Goal: Task Accomplishment & Management: Manage account settings

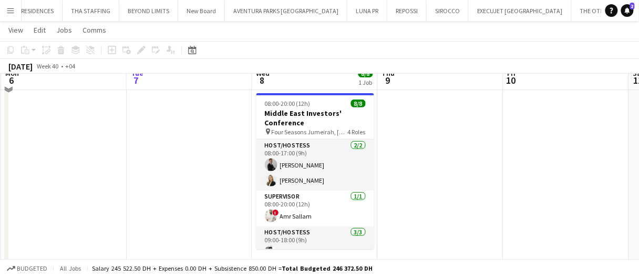
scroll to position [136, 0]
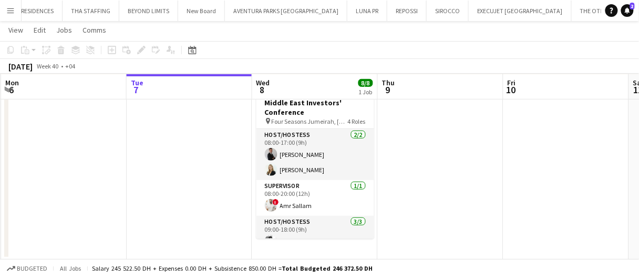
click at [436, 150] on app-date-cell at bounding box center [441, 168] width 126 height 181
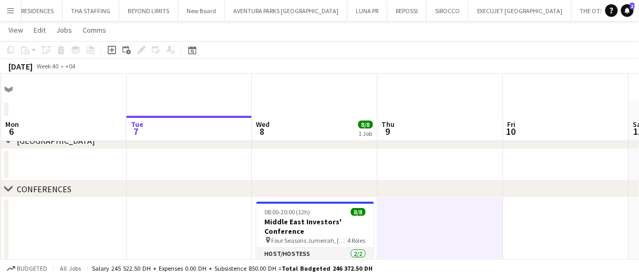
scroll to position [14, 0]
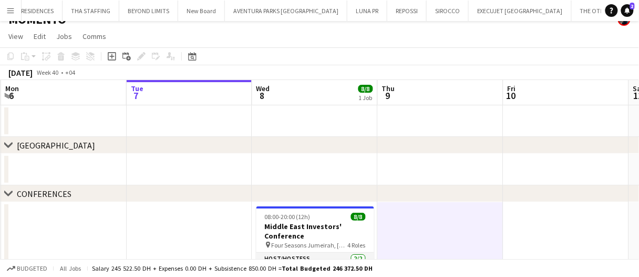
click at [436, 150] on div "chevron-right ABU DHABI" at bounding box center [319, 145] width 639 height 17
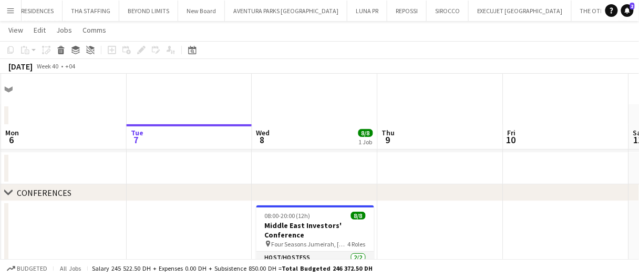
scroll to position [76, 0]
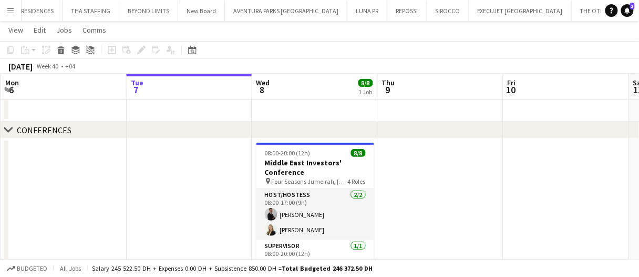
click at [214, 220] on app-date-cell at bounding box center [190, 228] width 126 height 181
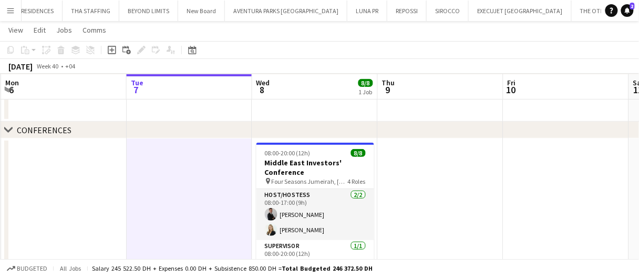
click at [214, 220] on app-date-cell at bounding box center [190, 228] width 126 height 181
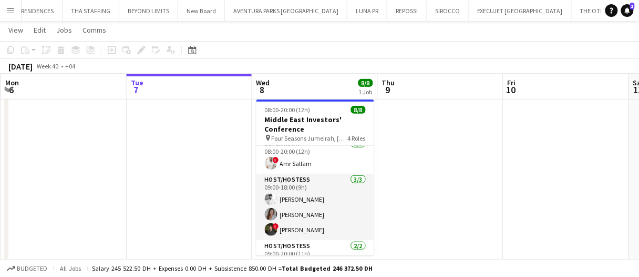
scroll to position [0, 0]
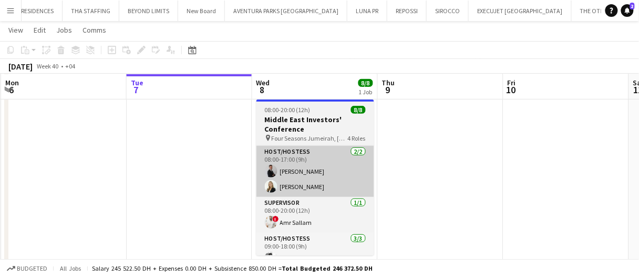
click at [300, 151] on app-card-role "Host/Hostess 2/2 08:00-17:00 (9h) Guilherme Weber Lorna Gambarotto" at bounding box center [316, 171] width 118 height 51
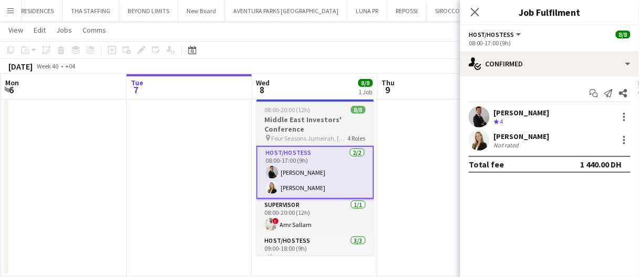
click at [311, 127] on h3 "Middle East Investors' Conference" at bounding box center [316, 124] width 118 height 19
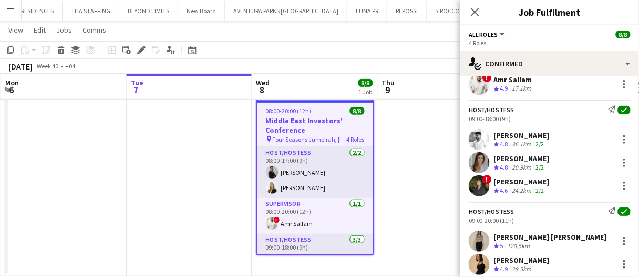
scroll to position [162, 0]
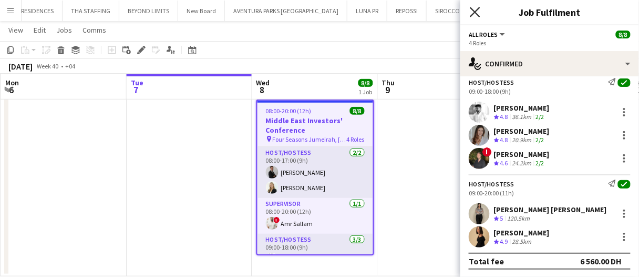
click at [476, 12] on icon at bounding box center [475, 12] width 10 height 10
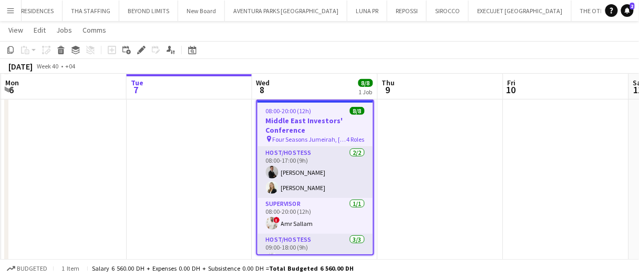
click at [453, 103] on app-date-cell at bounding box center [441, 185] width 126 height 181
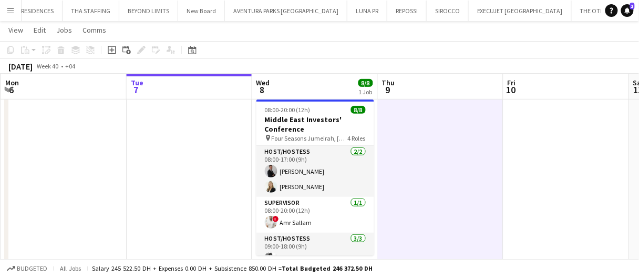
click at [453, 103] on app-date-cell at bounding box center [441, 185] width 126 height 181
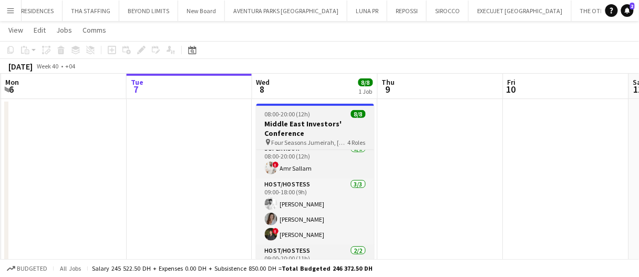
scroll to position [0, 0]
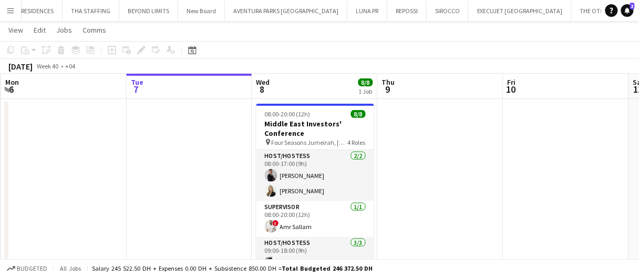
click at [472, 199] on app-date-cell at bounding box center [441, 189] width 126 height 181
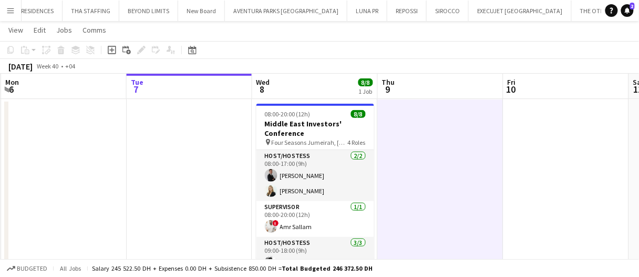
click at [472, 199] on app-date-cell at bounding box center [441, 189] width 126 height 181
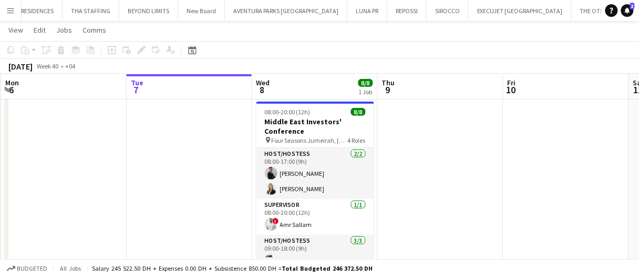
scroll to position [118, 0]
click at [390, 202] on app-date-cell at bounding box center [441, 187] width 126 height 181
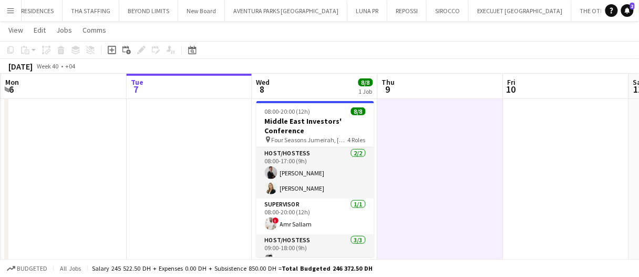
click at [390, 202] on app-date-cell at bounding box center [441, 187] width 126 height 181
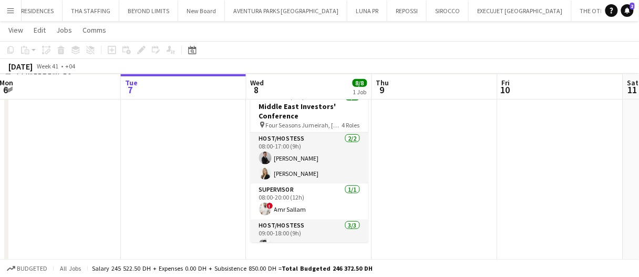
scroll to position [0, 0]
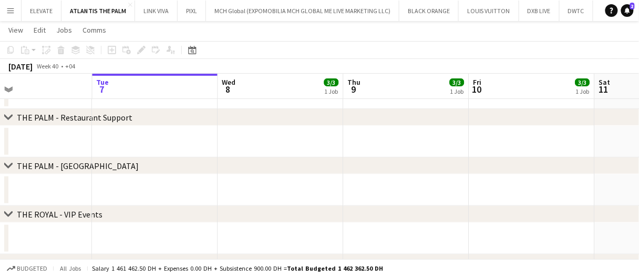
scroll to position [0, 411]
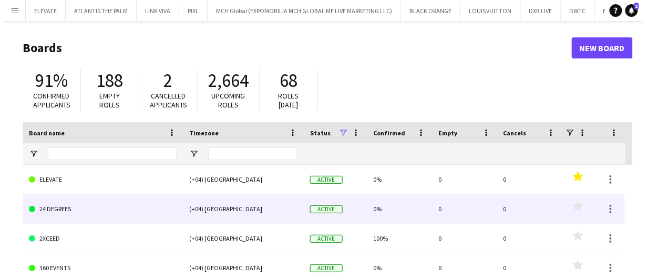
scroll to position [3, 0]
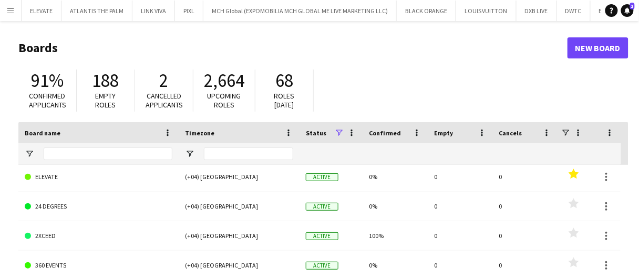
click at [14, 15] on button "Menu" at bounding box center [10, 10] width 21 height 21
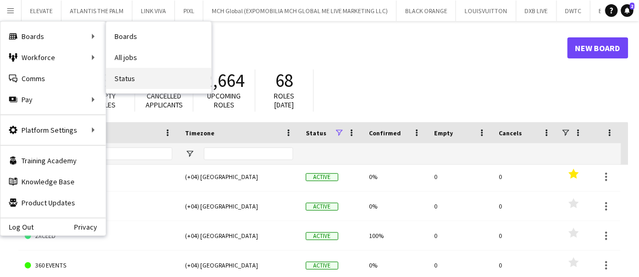
click at [140, 74] on link "Status" at bounding box center [158, 78] width 105 height 21
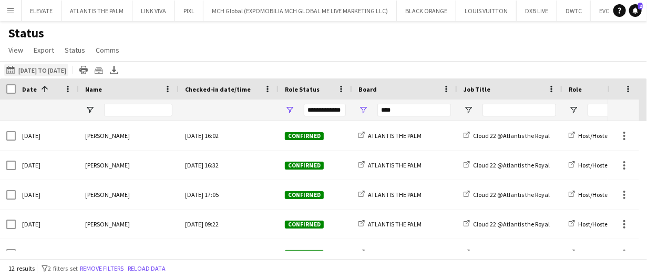
click at [33, 68] on button "07-10-2025 to 13-10-2025 01-10-2025 to 04-10-2025" at bounding box center [36, 70] width 64 height 13
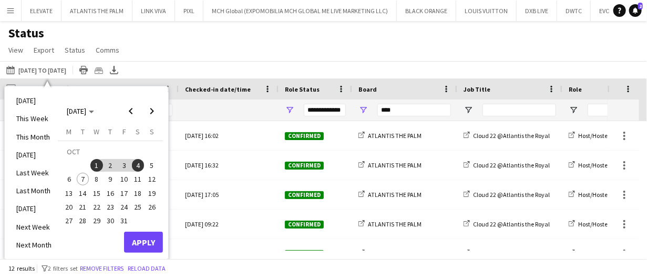
click at [97, 178] on span "8" at bounding box center [96, 178] width 13 height 13
click at [142, 183] on button "11" at bounding box center [138, 179] width 14 height 14
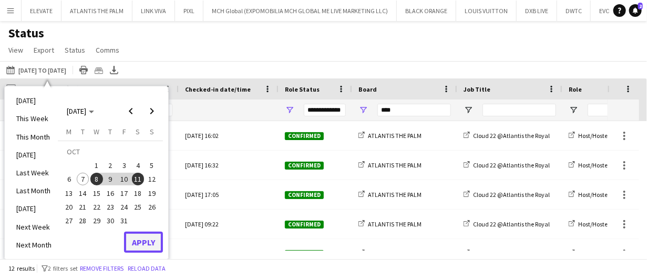
click at [148, 239] on button "Apply" at bounding box center [143, 241] width 39 height 21
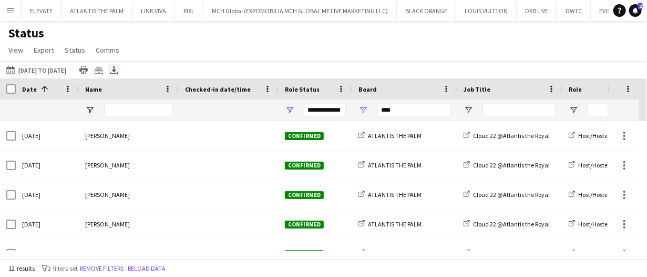
click at [118, 67] on icon "Export XLSX" at bounding box center [114, 70] width 8 height 8
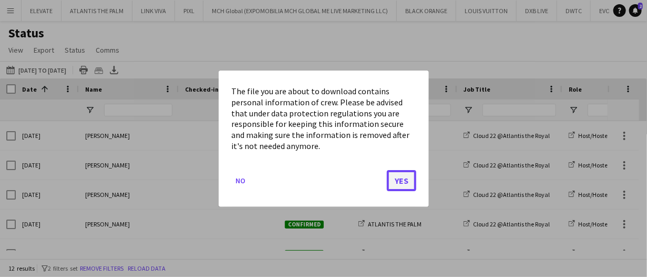
click at [407, 181] on button "Yes" at bounding box center [401, 179] width 29 height 21
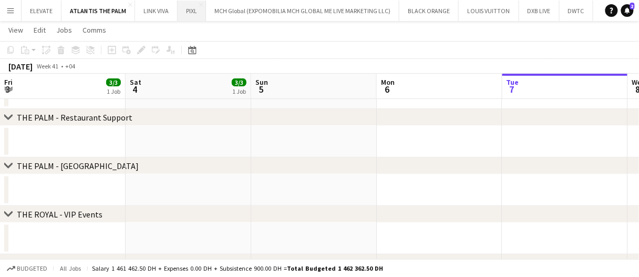
scroll to position [0, 411]
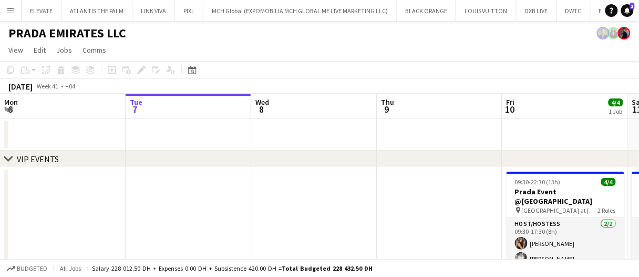
scroll to position [0, 335]
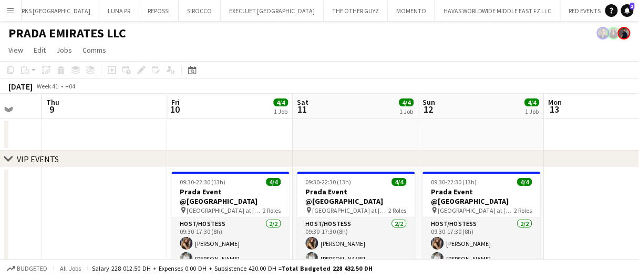
click at [377, 119] on app-date-cell at bounding box center [356, 135] width 126 height 32
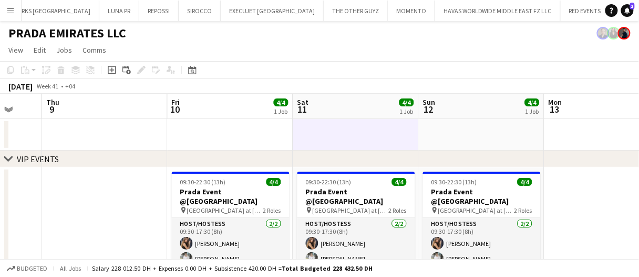
click at [377, 119] on app-date-cell at bounding box center [356, 135] width 126 height 32
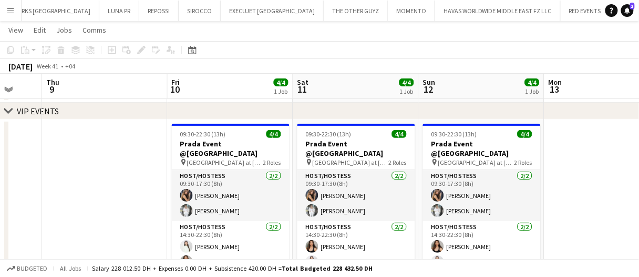
scroll to position [0, 0]
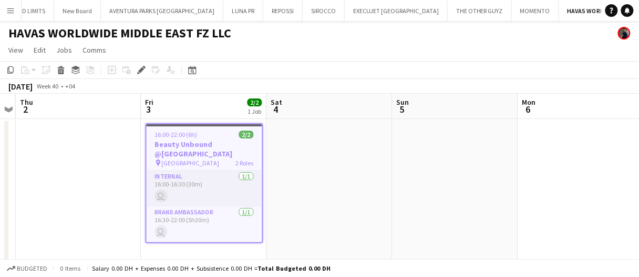
scroll to position [0, 1082]
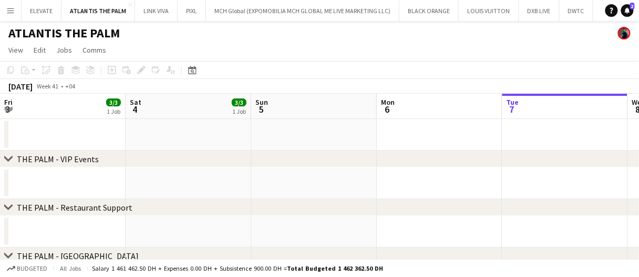
scroll to position [0, 411]
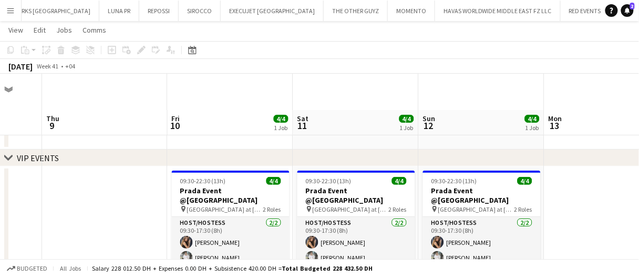
scroll to position [81, 0]
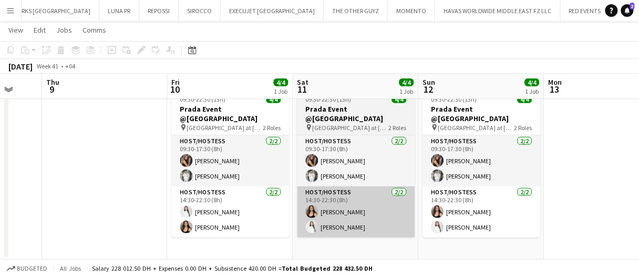
drag, startPoint x: 213, startPoint y: 211, endPoint x: 405, endPoint y: 200, distance: 192.8
click at [213, 211] on app-card-role "Host/Hostess 2/2 14:30-22:30 (8h) Luna Cafieiro Olha Dudnik" at bounding box center [231, 211] width 118 height 51
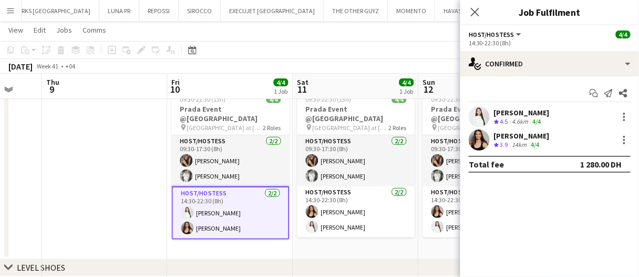
click at [535, 130] on div "Olha Dudnik Crew rating 3.9 14km 4/4" at bounding box center [550, 139] width 179 height 21
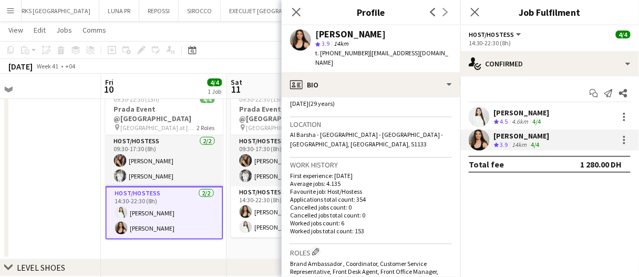
scroll to position [0, 401]
click at [108, 200] on app-card-role "Host/Hostess 2/2 14:30-22:30 (8h) Luna Cafieiro Olha Dudnik" at bounding box center [165, 212] width 118 height 53
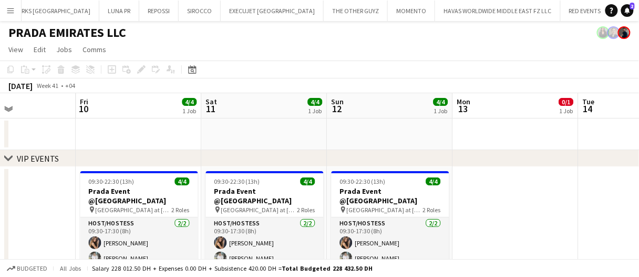
scroll to position [0, 0]
click at [427, 274] on div "Budgeted All jobs Salary 228 012.50 DH + Expenses 0.00 DH + Subsistence 420.00 …" at bounding box center [319, 268] width 639 height 18
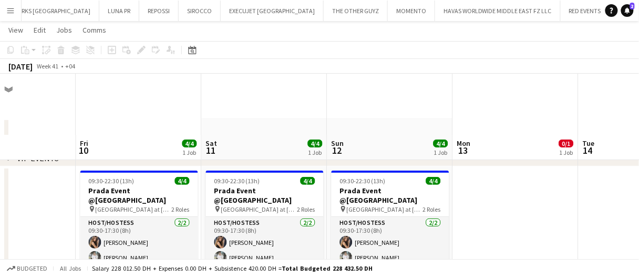
scroll to position [62, 0]
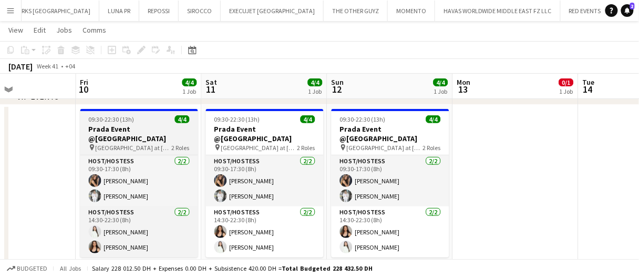
click at [185, 132] on h3 "Prada Event @Jumeirah" at bounding box center [139, 133] width 118 height 19
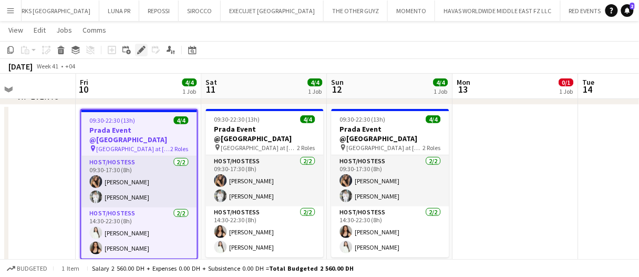
click at [145, 48] on icon "Edit" at bounding box center [141, 50] width 8 height 8
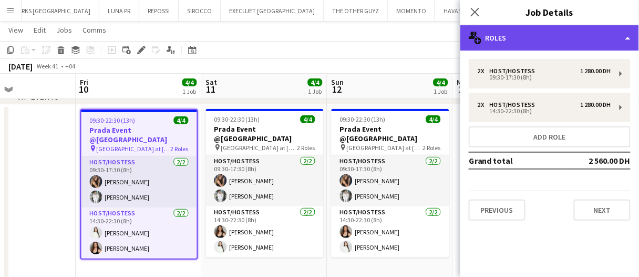
click at [537, 46] on div "multiple-users-add Roles" at bounding box center [550, 37] width 179 height 25
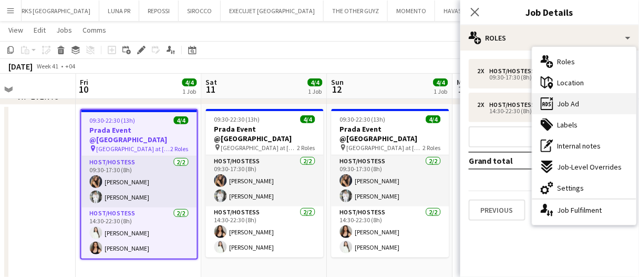
click at [567, 104] on span "Job Ad" at bounding box center [569, 103] width 22 height 9
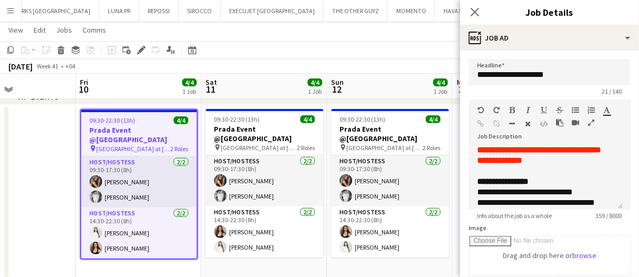
scroll to position [77, 0]
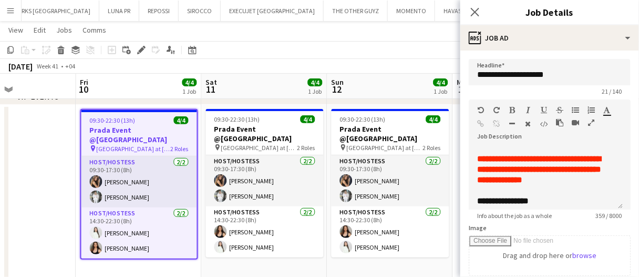
click at [334, 62] on div "October 2025 Week 41 • +04" at bounding box center [319, 66] width 639 height 15
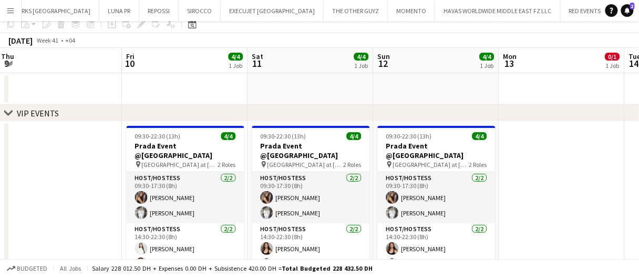
scroll to position [0, 0]
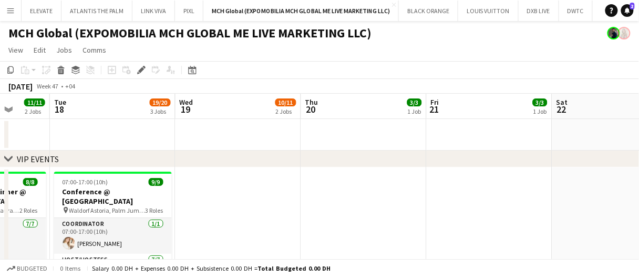
scroll to position [0, 326]
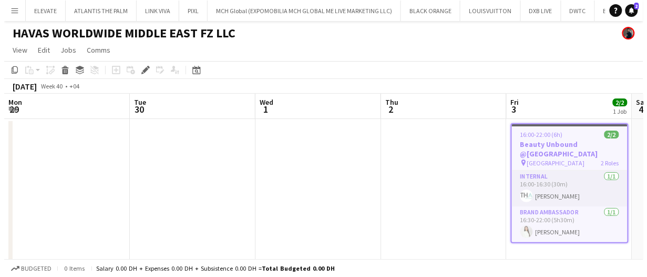
scroll to position [0, 361]
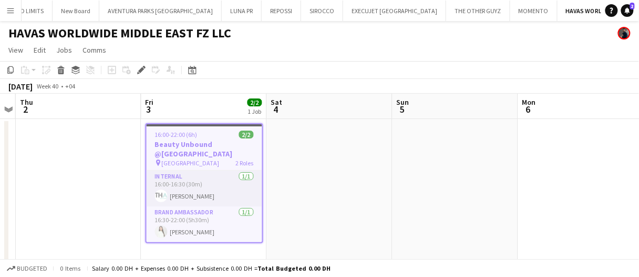
click at [327, 183] on app-date-cell at bounding box center [330, 191] width 126 height 144
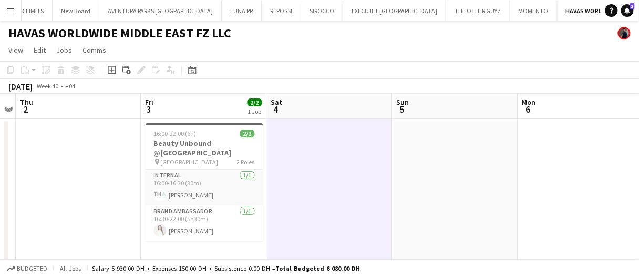
click at [327, 183] on app-date-cell at bounding box center [330, 191] width 126 height 144
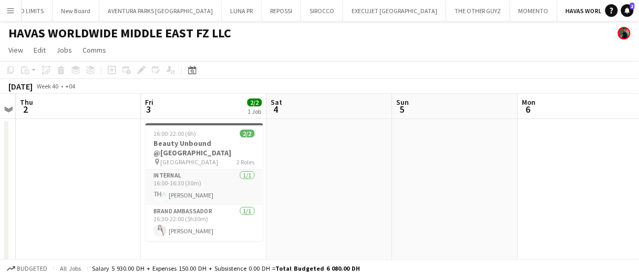
click at [13, 11] on app-icon "Menu" at bounding box center [10, 10] width 8 height 8
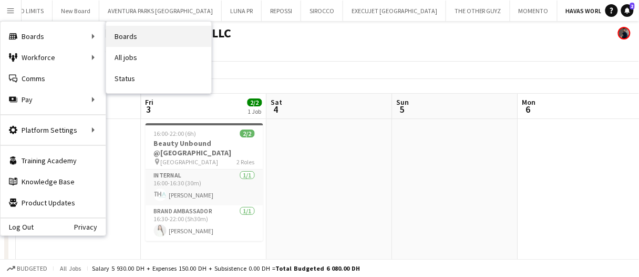
click at [114, 32] on link "Boards" at bounding box center [158, 36] width 105 height 21
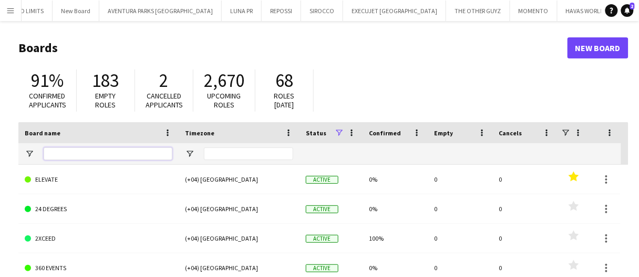
click at [78, 156] on input "Board name Filter Input" at bounding box center [108, 153] width 129 height 13
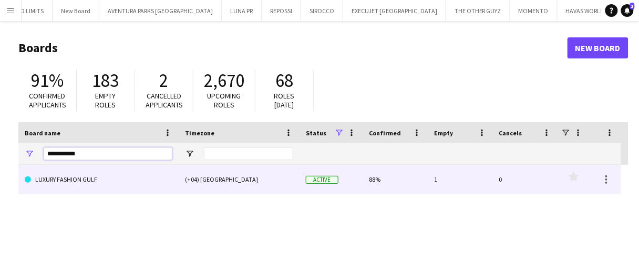
type input "**********"
click at [84, 175] on link "LUXURY FASHION GULF" at bounding box center [99, 179] width 148 height 29
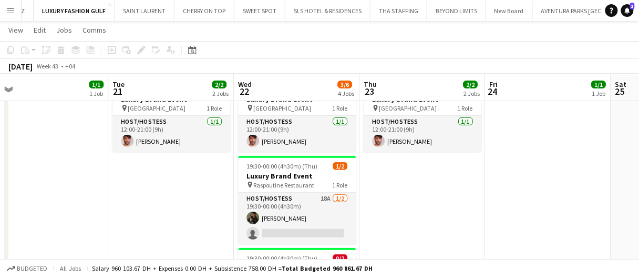
scroll to position [48, 0]
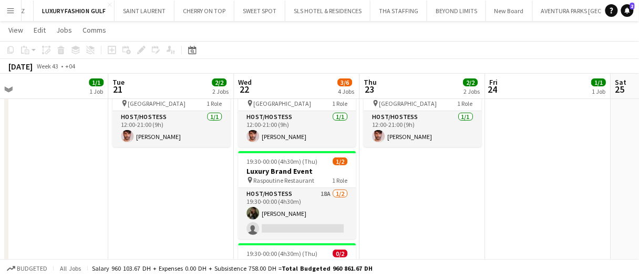
click at [262, 196] on app-card-role "Host/Hostess 18A 1/2 19:30-00:00 (4h30m) Ninoslav Ceperkovic single-neutral-act…" at bounding box center [297, 213] width 118 height 51
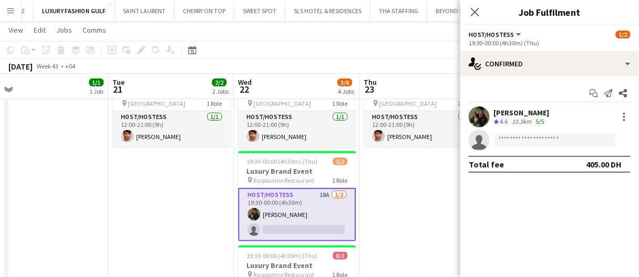
click at [537, 77] on div "Start chat Send notification Share Ninoslav Ceperkovic Crew rating 4.6 10.3km 5…" at bounding box center [550, 128] width 179 height 105
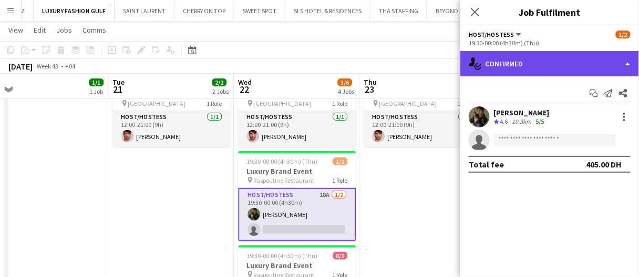
click at [518, 72] on div "single-neutral-actions-check-2 Confirmed" at bounding box center [550, 63] width 179 height 25
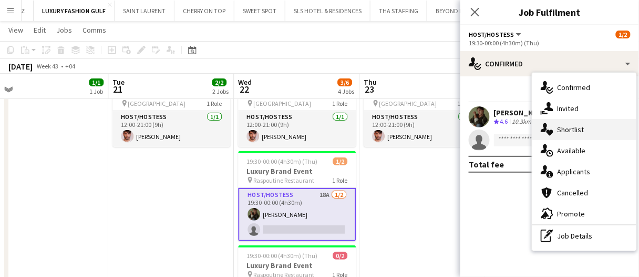
click at [587, 133] on div "single-neutral-actions-heart Shortlist" at bounding box center [585, 129] width 104 height 21
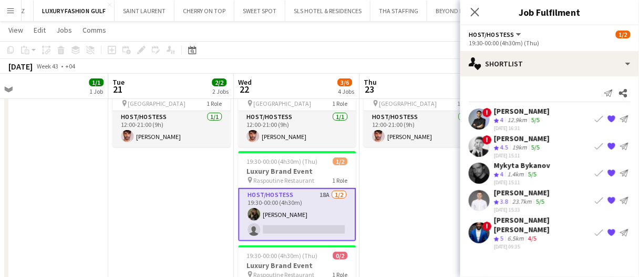
click at [493, 116] on div "! Amir shah Crew rating 4 12.9km 5/5 18-09-2025 16:31 Book crew {{ spriteTitle …" at bounding box center [550, 118] width 179 height 25
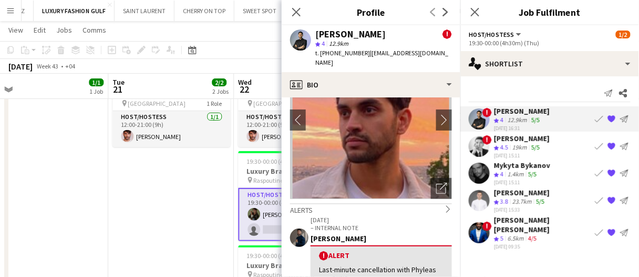
scroll to position [64, 0]
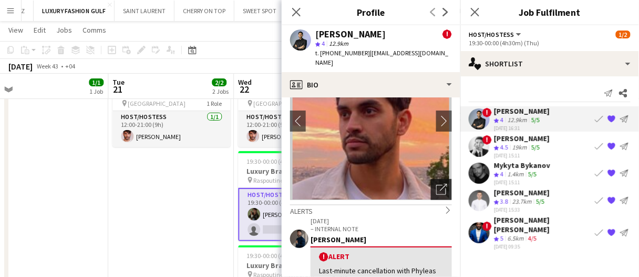
click at [433, 185] on div "Open photos pop-in" at bounding box center [441, 189] width 21 height 21
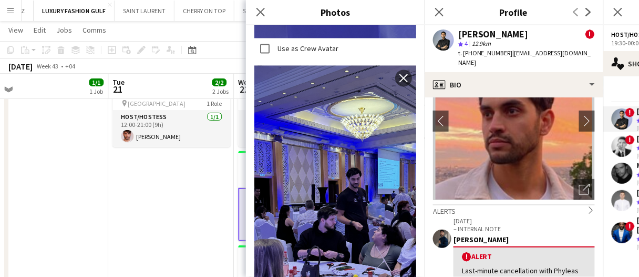
scroll to position [518, 0]
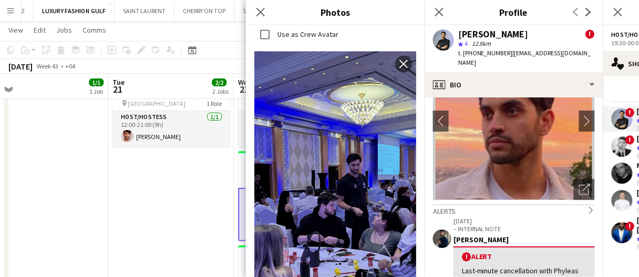
click at [347, 157] on img at bounding box center [335, 195] width 162 height 288
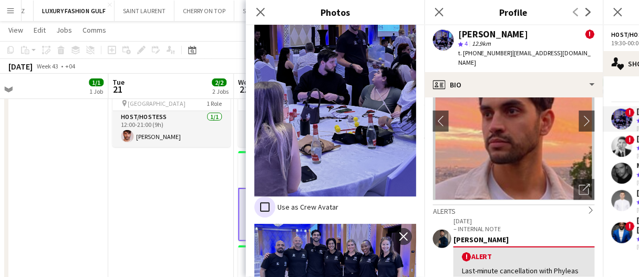
scroll to position [654, 0]
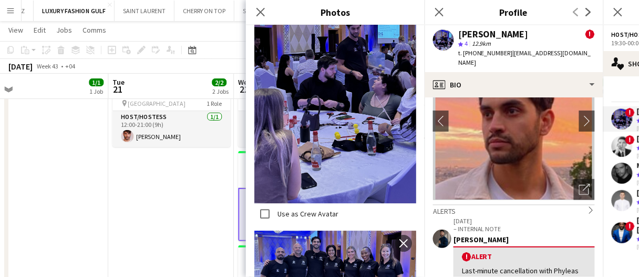
click at [302, 209] on label "Use as Crew Avatar" at bounding box center [306, 213] width 63 height 9
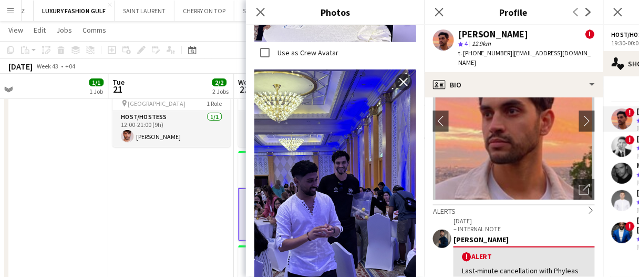
scroll to position [1052, 0]
drag, startPoint x: 339, startPoint y: 122, endPoint x: 300, endPoint y: 127, distance: 39.2
click at [300, 127] on img at bounding box center [335, 213] width 162 height 288
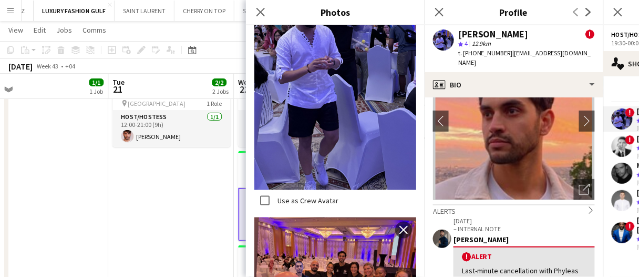
click at [296, 190] on div "Use as Crew Avatar" at bounding box center [296, 200] width 84 height 21
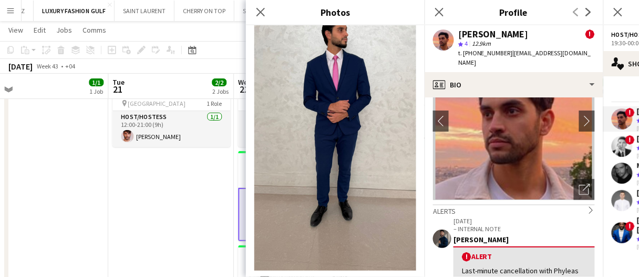
scroll to position [2772, 0]
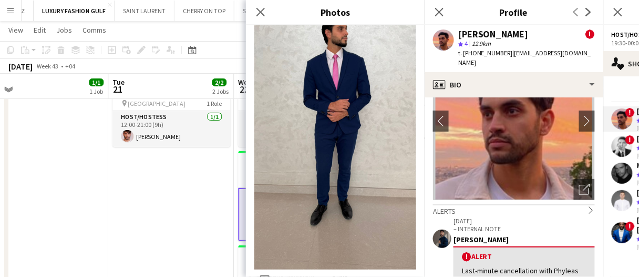
click at [183, 226] on app-date-cell "12:00-21:00 (9h) 1/1 Luxury Brand Event pin Dubai Mall 1 Role Host/Hostess 1/1 …" at bounding box center [171, 212] width 126 height 284
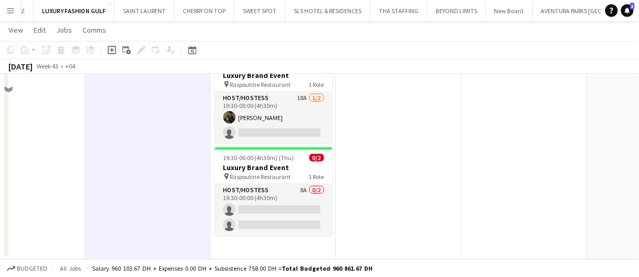
scroll to position [6, 0]
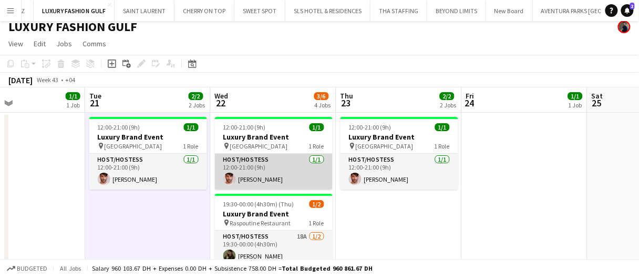
click at [317, 165] on app-card-role "Host/Hostess 1/1 12:00-21:00 (9h) Adam Halabi" at bounding box center [274, 172] width 118 height 36
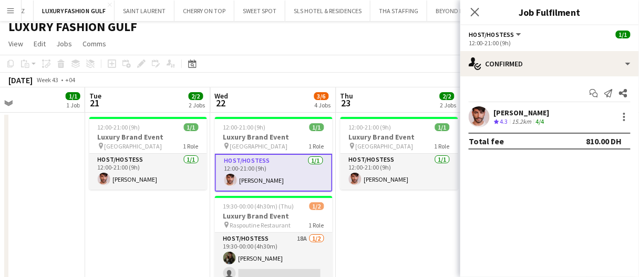
click at [527, 123] on div "15.2km" at bounding box center [523, 121] width 24 height 9
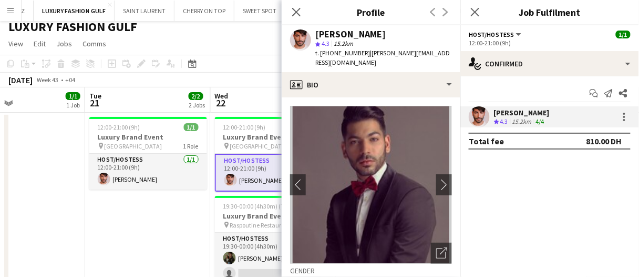
click at [164, 237] on app-date-cell "12:00-21:00 (9h) 1/1 Luxury Brand Event pin Dubai Mall 1 Role Host/Hostess 1/1 …" at bounding box center [148, 255] width 126 height 284
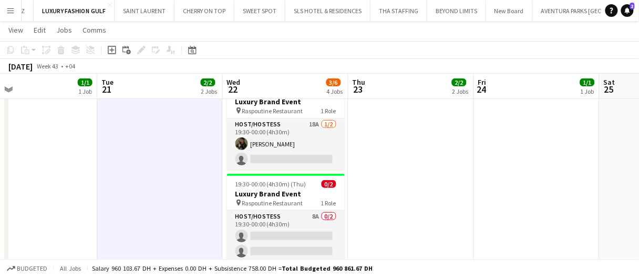
scroll to position [0, 0]
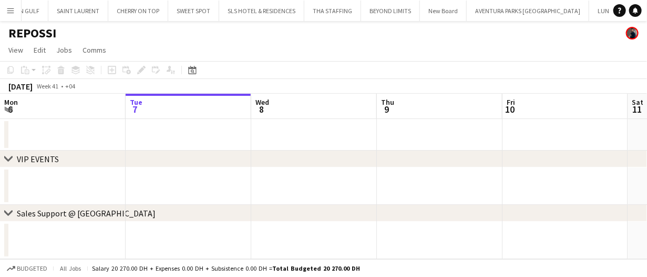
scroll to position [0, 718]
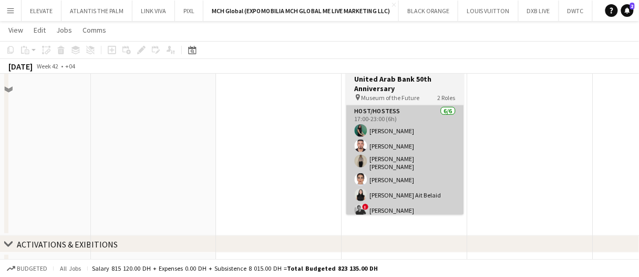
scroll to position [28, 0]
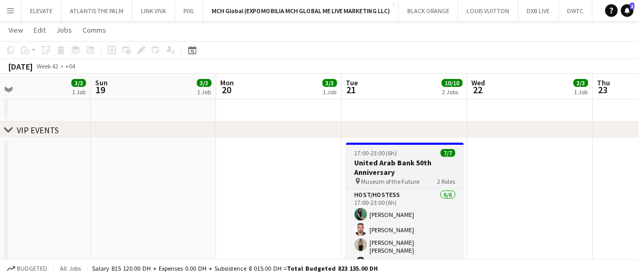
click at [400, 166] on h3 "United Arab Bank 50th Anniversary" at bounding box center [405, 167] width 118 height 19
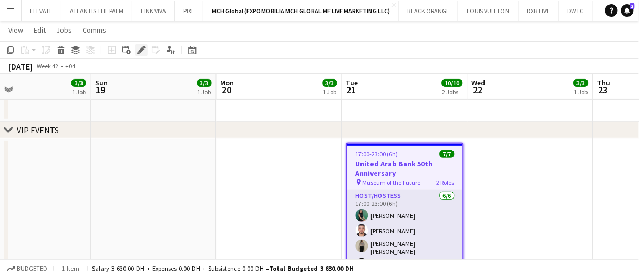
click at [141, 53] on icon "Edit" at bounding box center [141, 50] width 8 height 8
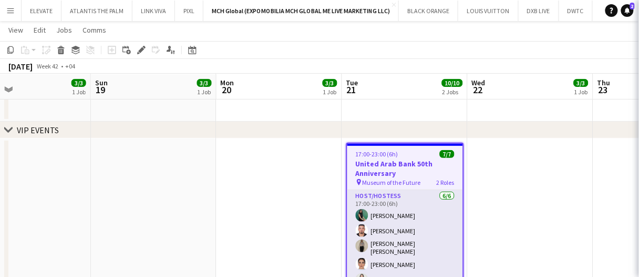
type input "**********"
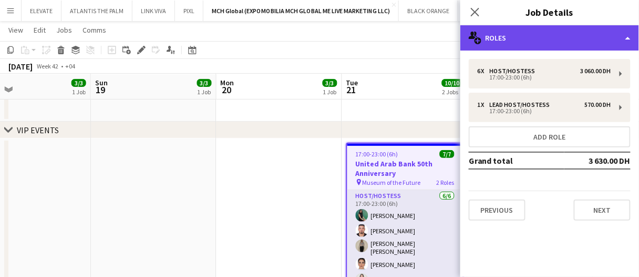
click at [502, 37] on div "multiple-users-add Roles" at bounding box center [550, 37] width 179 height 25
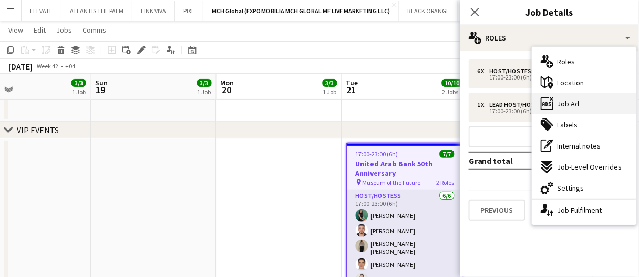
click at [565, 108] on span "Job Ad" at bounding box center [569, 103] width 22 height 9
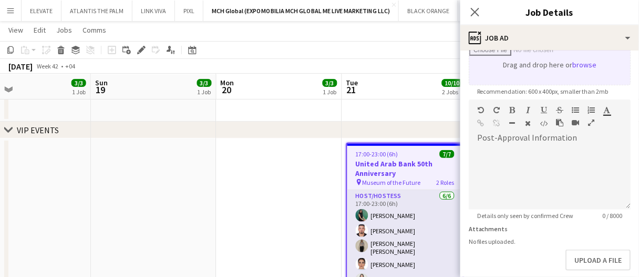
scroll to position [200, 0]
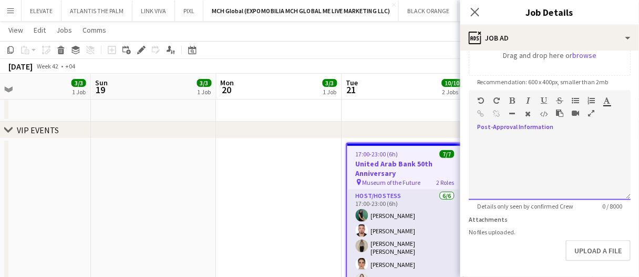
click at [566, 185] on div at bounding box center [550, 168] width 162 height 63
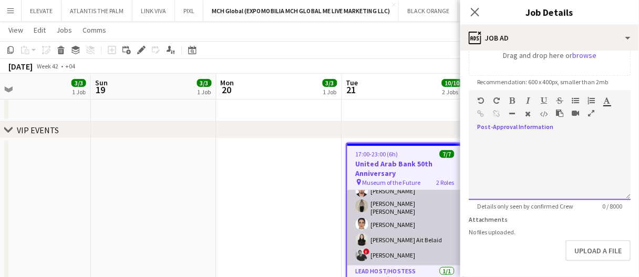
scroll to position [0, 0]
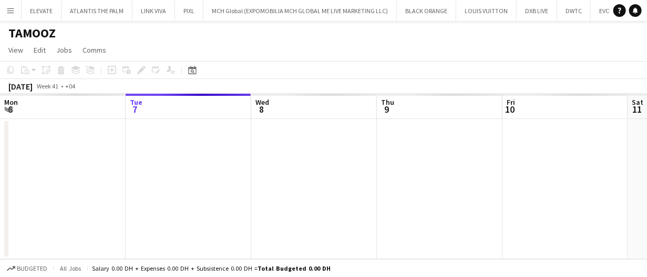
scroll to position [0, 62]
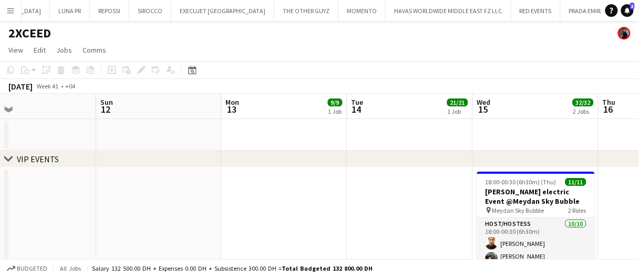
click at [405, 176] on app-date-cell at bounding box center [411, 257] width 126 height 181
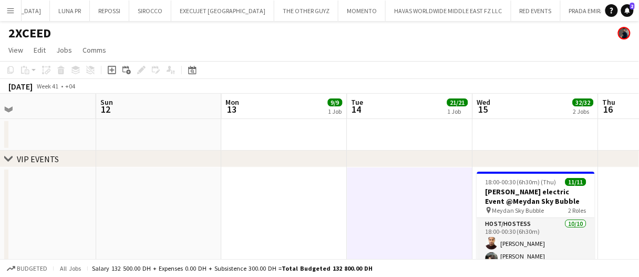
click at [405, 176] on app-date-cell at bounding box center [411, 257] width 126 height 181
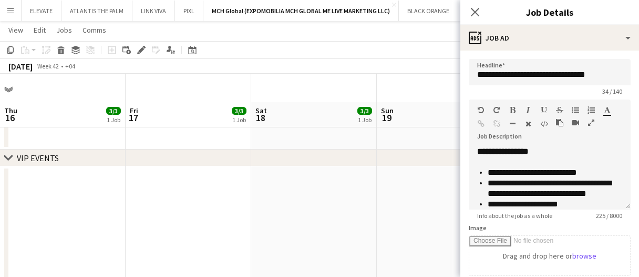
click at [503, 196] on app-date-cell at bounding box center [566, 256] width 126 height 181
